Goal: Task Accomplishment & Management: Manage account settings

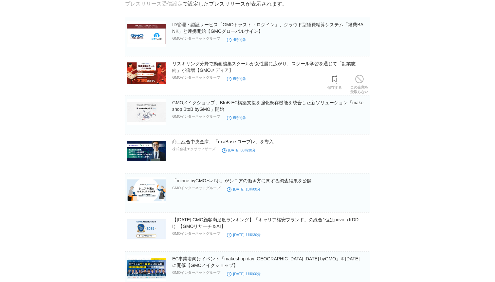
scroll to position [47, 0]
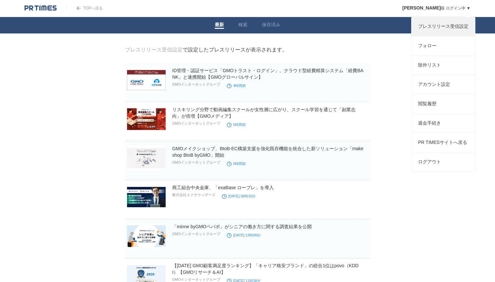
click at [427, 29] on link "プレスリリース受信設定" at bounding box center [443, 26] width 64 height 19
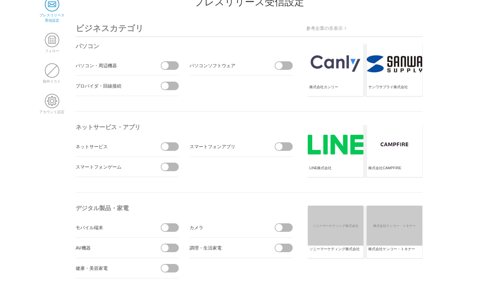
scroll to position [78, 0]
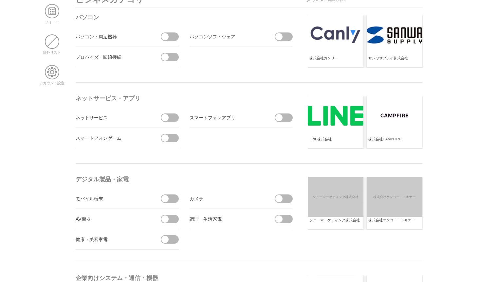
click at [170, 119] on span at bounding box center [172, 117] width 14 height 9
click at [0, 0] on input "checkbox" at bounding box center [0, 0] width 0 height 0
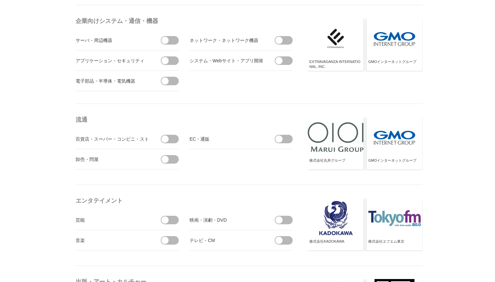
scroll to position [336, 0]
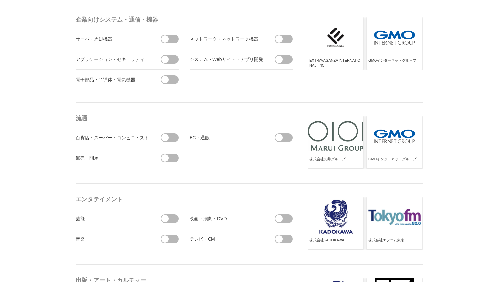
click at [276, 60] on span at bounding box center [278, 59] width 7 height 7
click at [0, 0] on input "checkbox" at bounding box center [0, 0] width 0 height 0
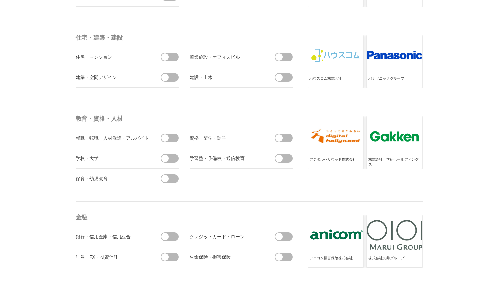
scroll to position [1782, 0]
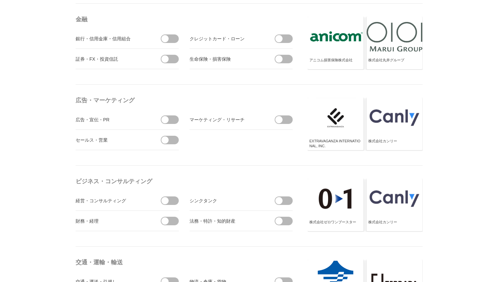
click at [166, 200] on span at bounding box center [164, 200] width 7 height 7
click at [0, 0] on input "checkbox" at bounding box center [0, 0] width 0 height 0
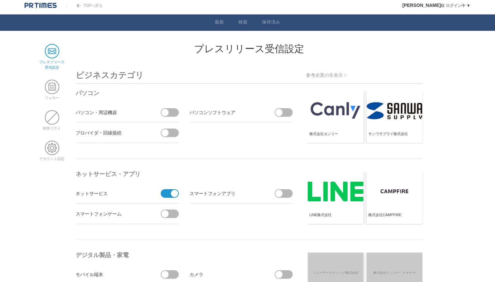
scroll to position [0, 0]
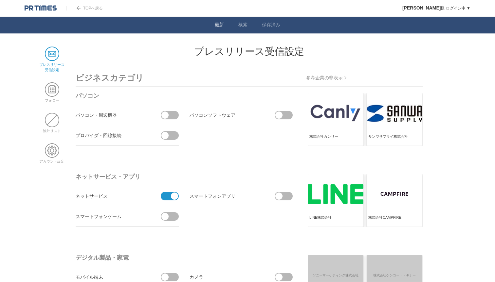
click at [220, 26] on link "最新" at bounding box center [219, 25] width 9 height 7
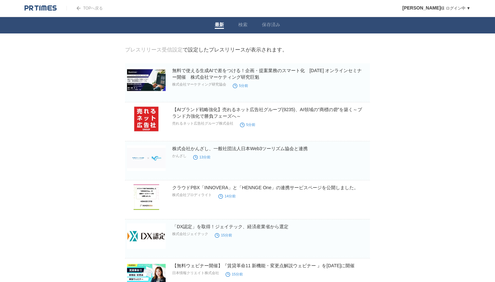
click at [85, 8] on link "TOPへ戻る" at bounding box center [84, 8] width 36 height 5
click at [35, 2] on div at bounding box center [46, 8] width 42 height 16
click at [35, 6] on img at bounding box center [41, 8] width 32 height 7
